Goal: Book appointment/travel/reservation

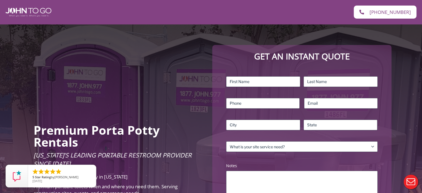
scroll to position [28, 0]
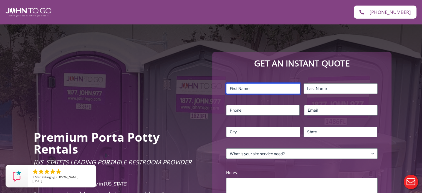
click at [265, 90] on input "First" at bounding box center [263, 88] width 74 height 11
type input "Randall"
type input "Hoffman"
type input "3524185041"
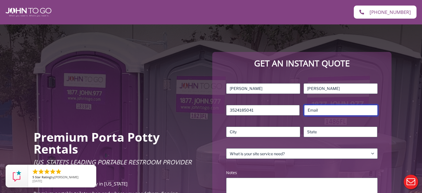
type input "[EMAIL_ADDRESS][DOMAIN_NAME]"
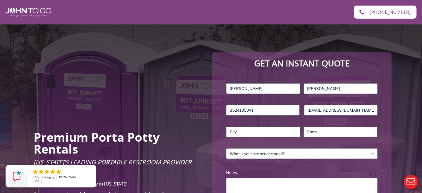
type input "[PERSON_NAME]"
type input "FL"
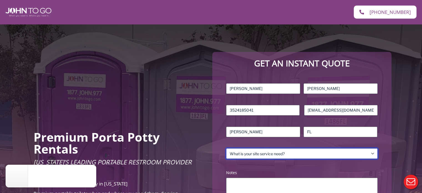
click at [306, 152] on select "What is your site service need? Consumer Construction – Commercial Construction…" at bounding box center [301, 153] width 151 height 11
select select "Residential"
click at [226, 148] on select "What is your site service need? Consumer Construction – Commercial Construction…" at bounding box center [301, 153] width 151 height 11
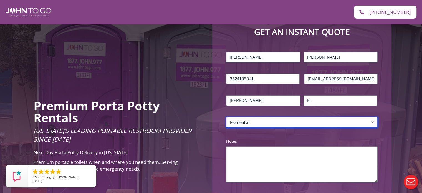
scroll to position [83, 0]
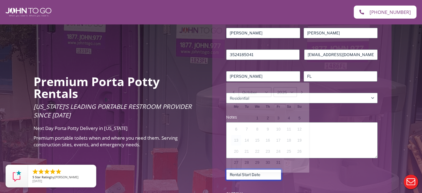
click at [261, 174] on input "Rental Start Date (Required)" at bounding box center [253, 174] width 55 height 11
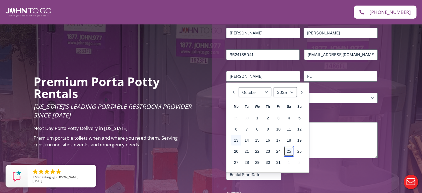
click at [290, 151] on link "25" at bounding box center [289, 151] width 10 height 11
type input "[DATE]"
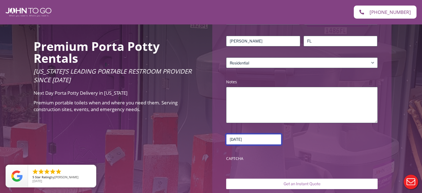
scroll to position [167, 0]
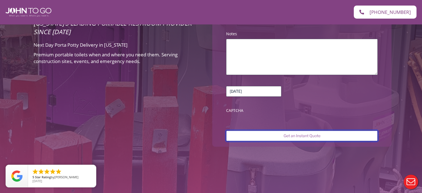
click at [295, 135] on input "Get an Instant Quote" at bounding box center [301, 135] width 151 height 11
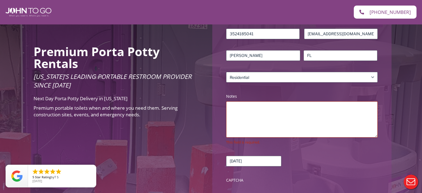
scroll to position [167, 0]
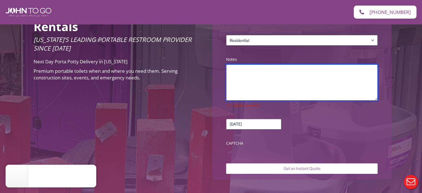
click at [254, 73] on textarea "Notes (Required)" at bounding box center [301, 82] width 151 height 36
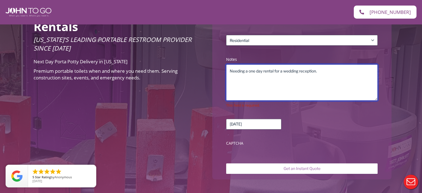
type textarea "Needing a one day rental for a wedding reception."
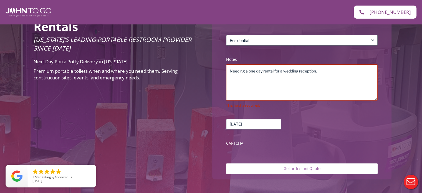
click at [239, 144] on label "CAPTCHA" at bounding box center [301, 143] width 151 height 6
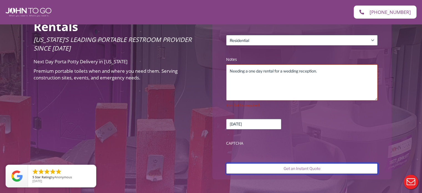
click at [285, 168] on input "Get an Instant Quote" at bounding box center [301, 168] width 151 height 11
